Goal: Transaction & Acquisition: Purchase product/service

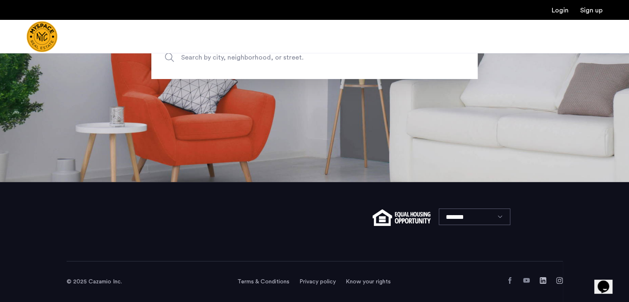
scroll to position [33, 0]
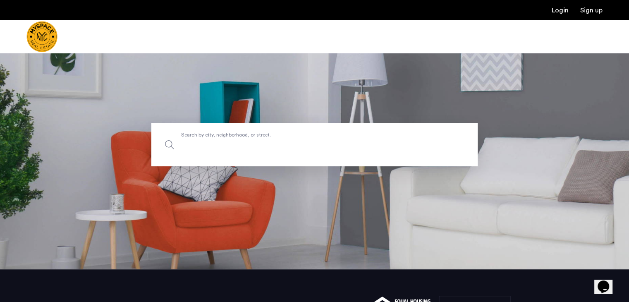
click at [222, 150] on input "Search by city, neighborhood, or street." at bounding box center [314, 144] width 326 height 43
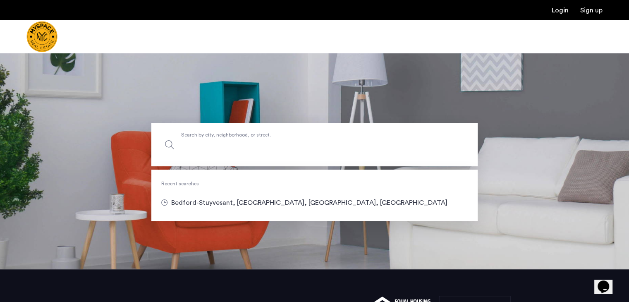
click at [222, 150] on input "Search by city, neighborhood, or street." at bounding box center [314, 144] width 326 height 43
type input "**********"
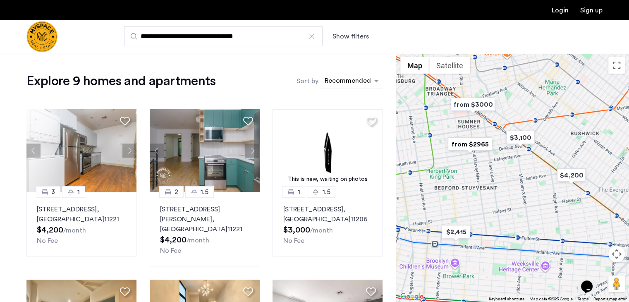
click at [349, 83] on div "sort-apartment" at bounding box center [347, 81] width 49 height 11
click at [344, 125] on label "Price Low to High" at bounding box center [338, 124] width 57 height 10
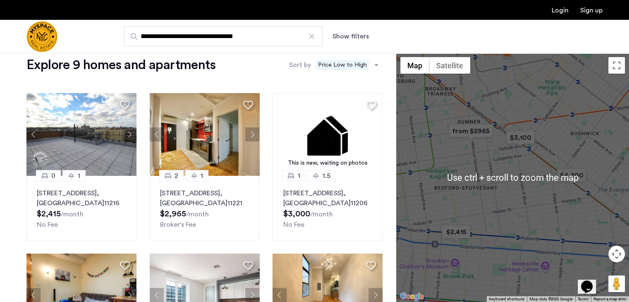
scroll to position [17, 0]
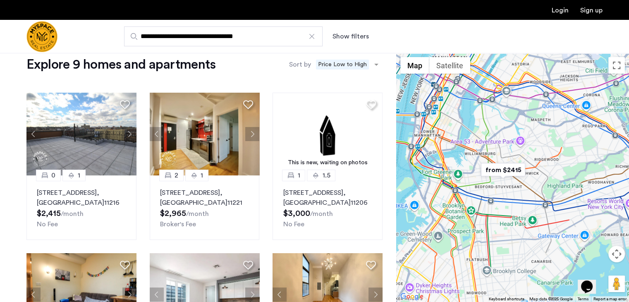
drag, startPoint x: 455, startPoint y: 209, endPoint x: 473, endPoint y: 198, distance: 21.1
click at [473, 198] on div at bounding box center [512, 177] width 233 height 249
click at [309, 37] on div at bounding box center [312, 36] width 8 height 8
click at [309, 37] on input "**********" at bounding box center [223, 36] width 198 height 20
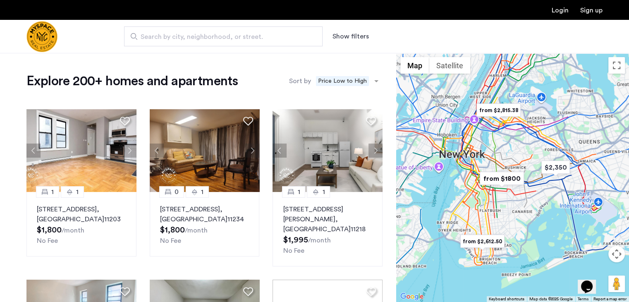
click at [335, 32] on button "Show filters" at bounding box center [350, 36] width 36 height 10
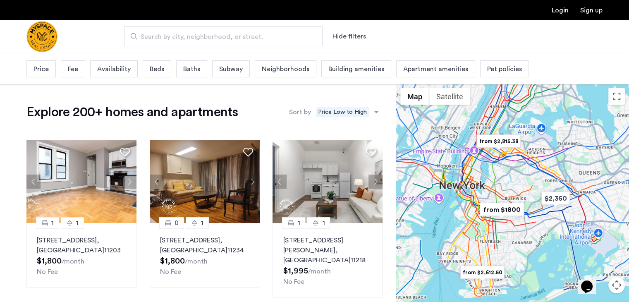
click at [48, 69] on div "Price" at bounding box center [40, 68] width 29 height 17
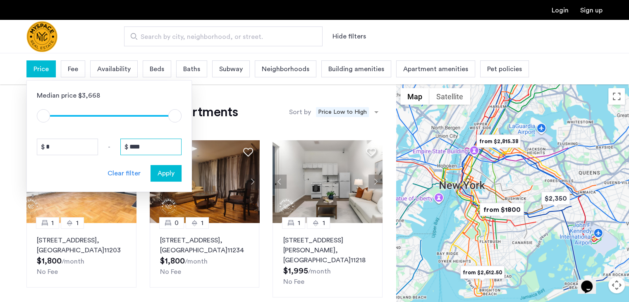
click at [152, 141] on input "****" at bounding box center [150, 146] width 61 height 17
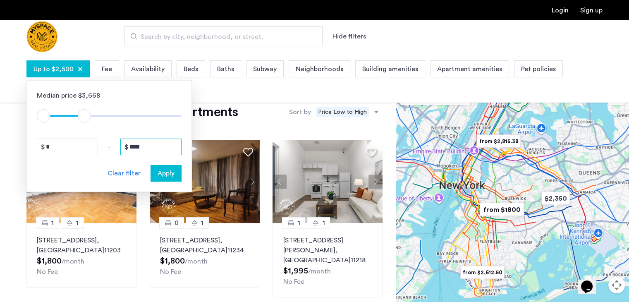
type input "****"
click at [160, 169] on span "Apply" at bounding box center [166, 173] width 17 height 10
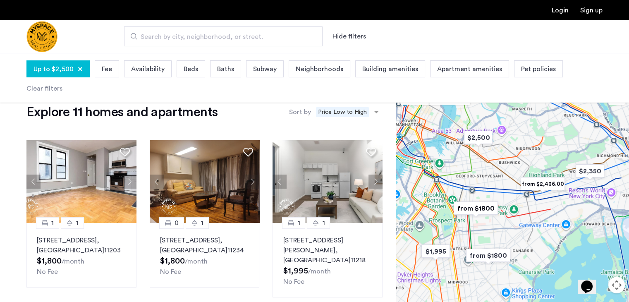
click at [446, 154] on div at bounding box center [512, 208] width 233 height 249
click at [473, 207] on img "from $1800" at bounding box center [475, 208] width 51 height 19
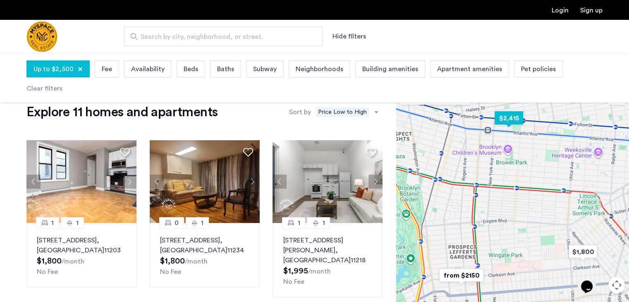
click at [506, 115] on img "$2,415" at bounding box center [508, 118] width 35 height 19
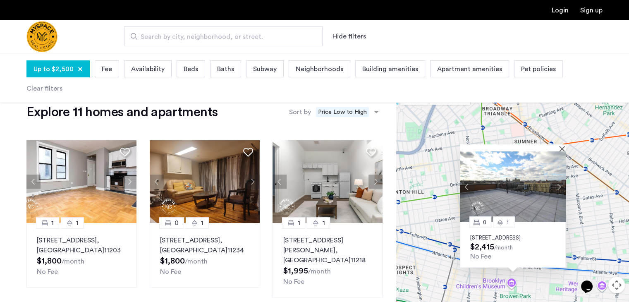
click at [559, 180] on button "Next apartment" at bounding box center [558, 187] width 14 height 14
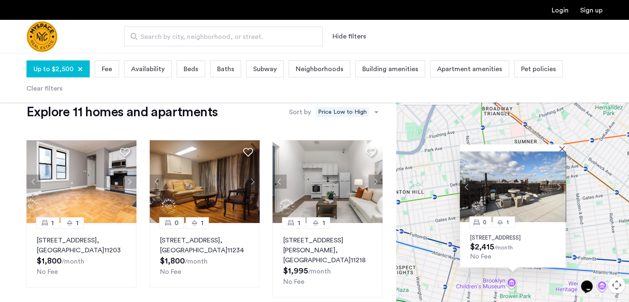
click at [559, 180] on button "Next apartment" at bounding box center [558, 187] width 14 height 14
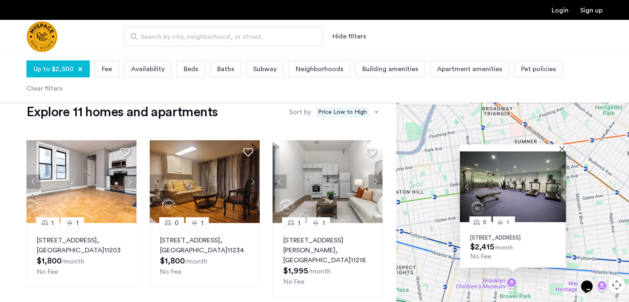
click at [559, 180] on button "Next apartment" at bounding box center [558, 187] width 14 height 14
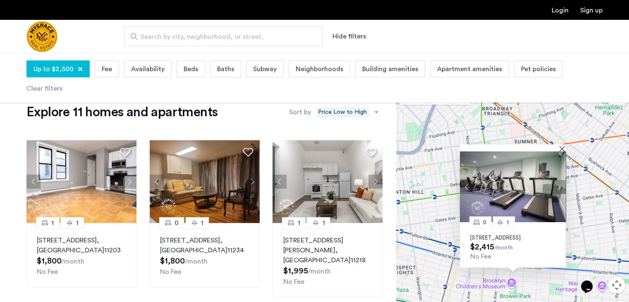
click at [559, 180] on button "Next apartment" at bounding box center [558, 187] width 14 height 14
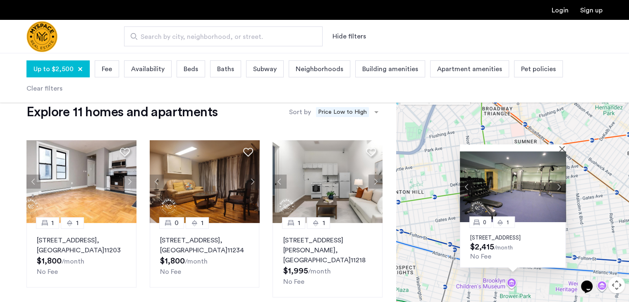
click at [559, 180] on button "Next apartment" at bounding box center [558, 187] width 14 height 14
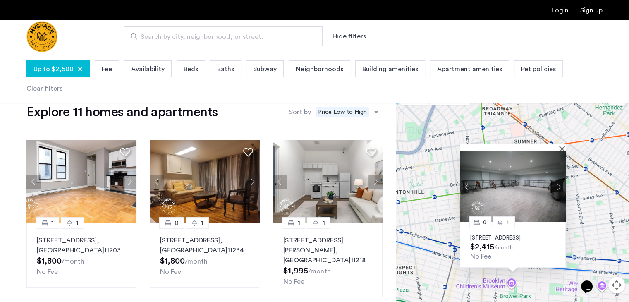
click at [177, 71] on div "Beds" at bounding box center [191, 68] width 29 height 17
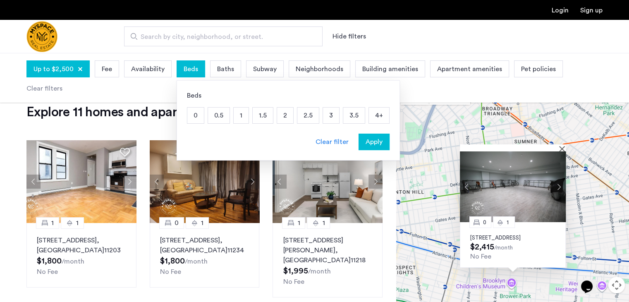
click at [242, 119] on p "1" at bounding box center [241, 115] width 15 height 16
click at [256, 119] on p "1.5" at bounding box center [263, 115] width 20 height 16
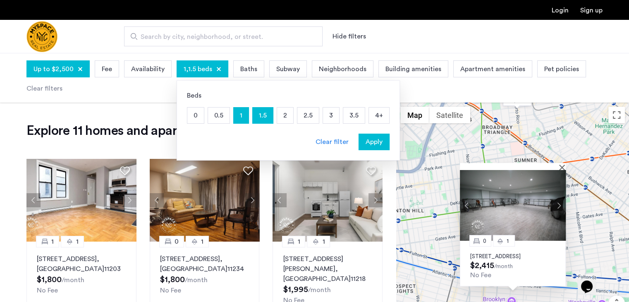
click at [289, 117] on p "2" at bounding box center [285, 115] width 16 height 16
click at [305, 119] on p "2.5" at bounding box center [307, 115] width 21 height 16
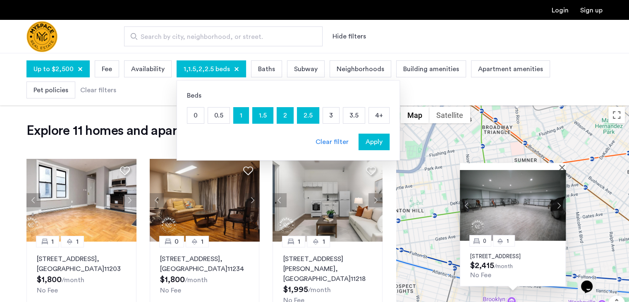
click at [368, 144] on span "Apply" at bounding box center [373, 142] width 17 height 10
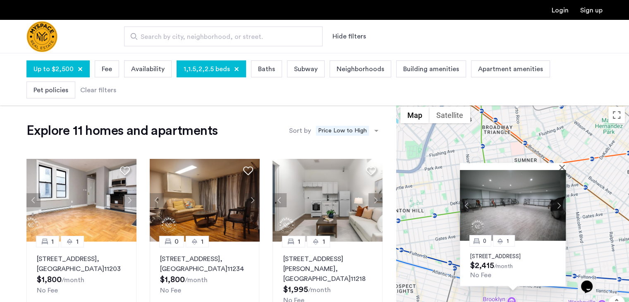
click at [261, 72] on span "Baths" at bounding box center [266, 69] width 17 height 10
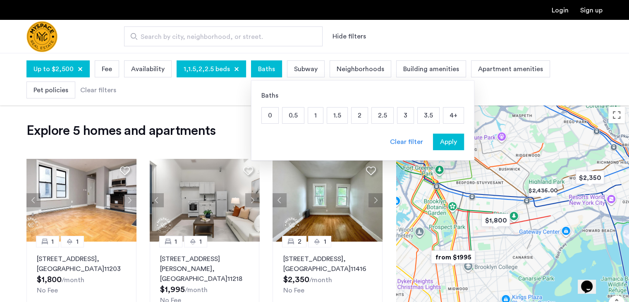
click at [314, 118] on p "1" at bounding box center [315, 115] width 15 height 16
click at [332, 119] on p "1.5" at bounding box center [337, 115] width 20 height 16
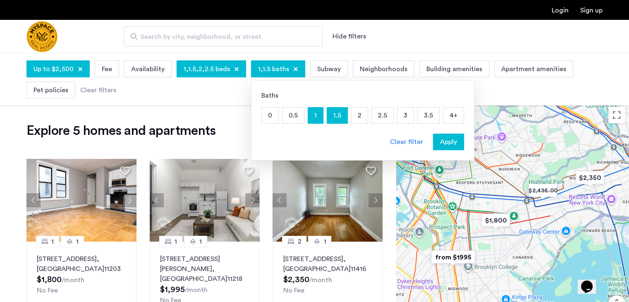
click at [351, 119] on p "2" at bounding box center [359, 115] width 16 height 16
click at [440, 143] on span "Apply" at bounding box center [448, 142] width 17 height 10
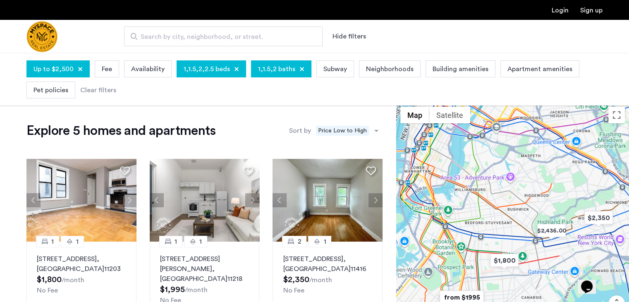
drag, startPoint x: 466, startPoint y: 167, endPoint x: 475, endPoint y: 208, distance: 42.0
click at [475, 208] on div at bounding box center [512, 227] width 233 height 249
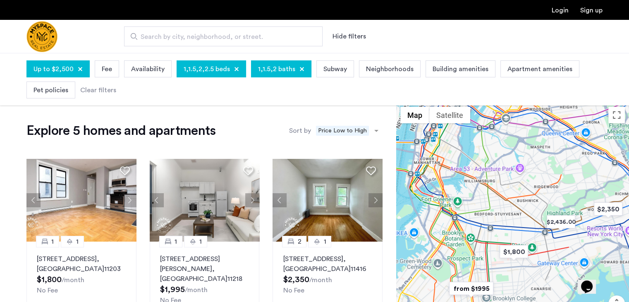
drag, startPoint x: 475, startPoint y: 208, endPoint x: 488, endPoint y: 196, distance: 17.5
click at [488, 196] on div at bounding box center [512, 227] width 233 height 249
